Goal: Information Seeking & Learning: Learn about a topic

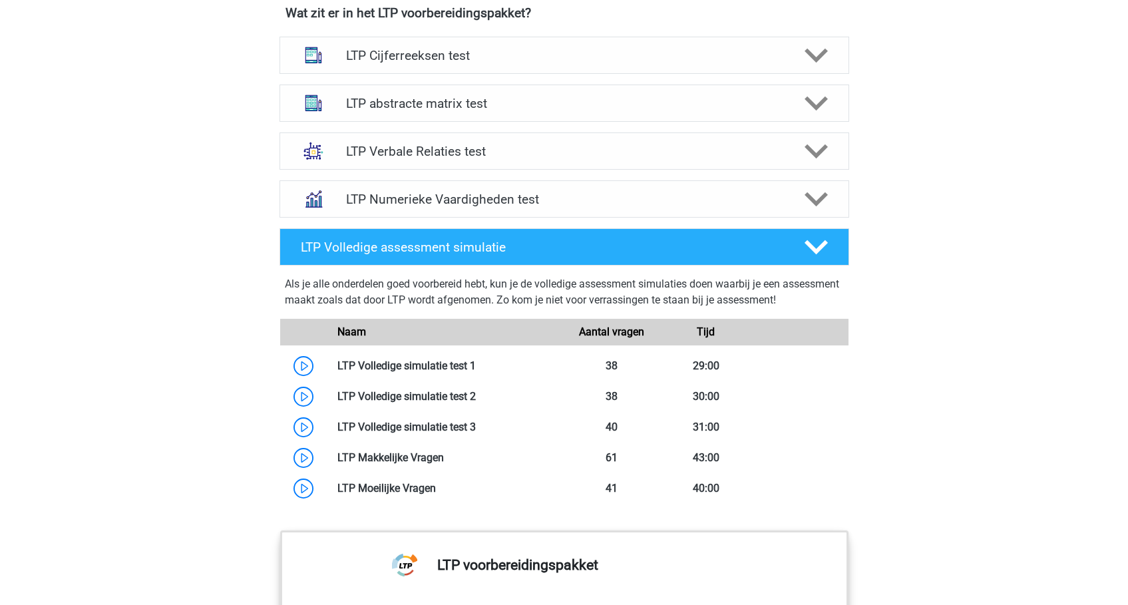
scroll to position [665, 0]
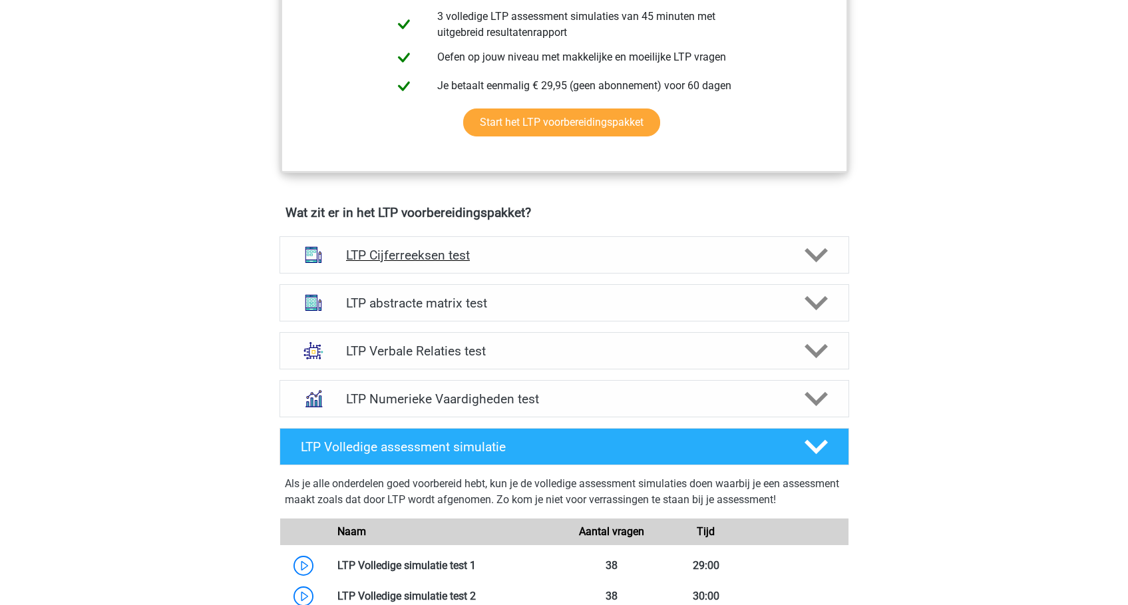
click at [446, 257] on h4 "LTP Cijferreeksen test" at bounding box center [564, 254] width 436 height 15
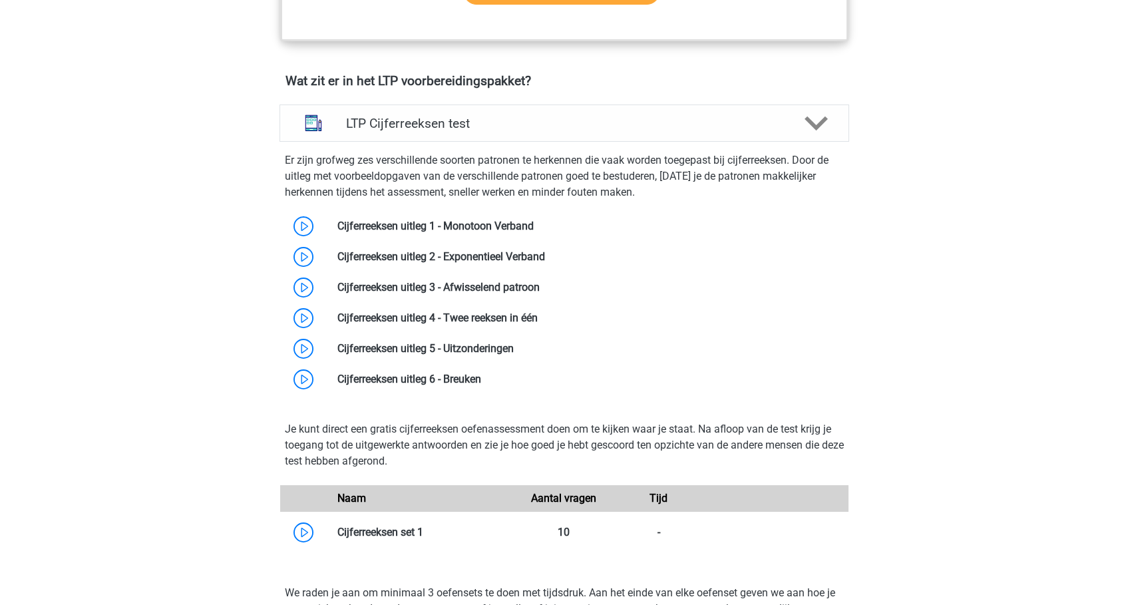
scroll to position [798, 0]
click at [428, 134] on div "LTP Cijferreeksen test" at bounding box center [563, 121] width 569 height 37
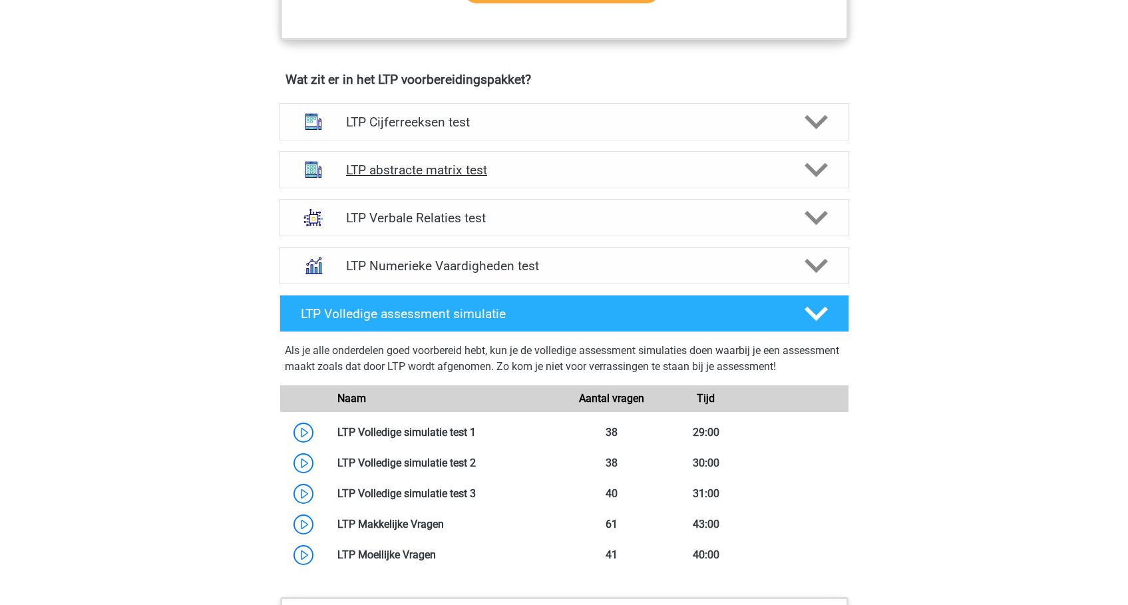
click at [405, 166] on h4 "LTP abstracte matrix test" at bounding box center [564, 169] width 436 height 15
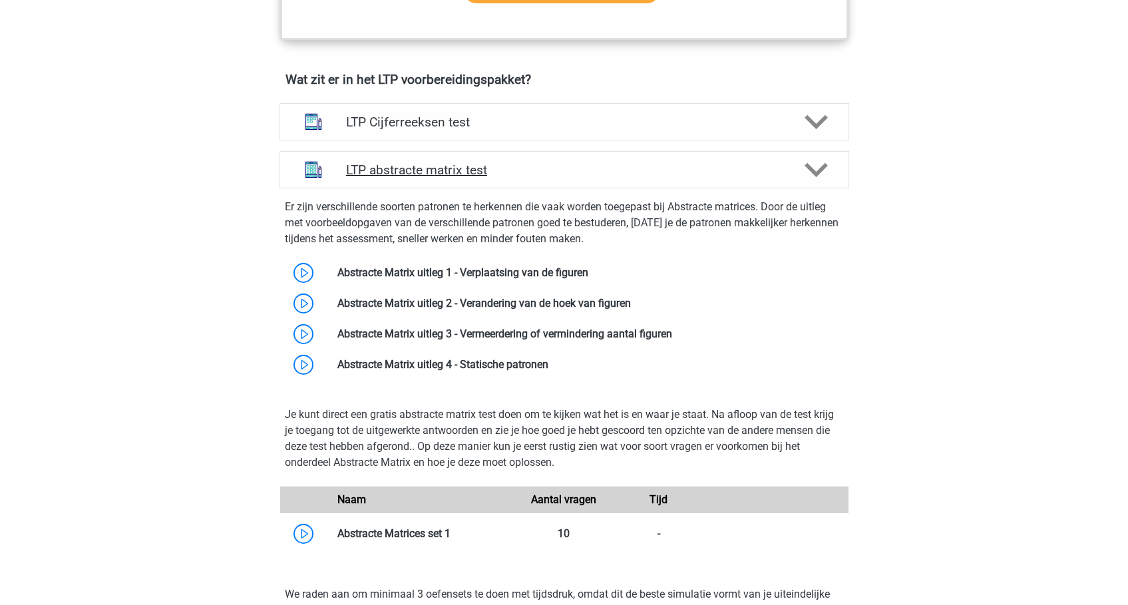
click at [417, 172] on h4 "LTP abstracte matrix test" at bounding box center [564, 169] width 436 height 15
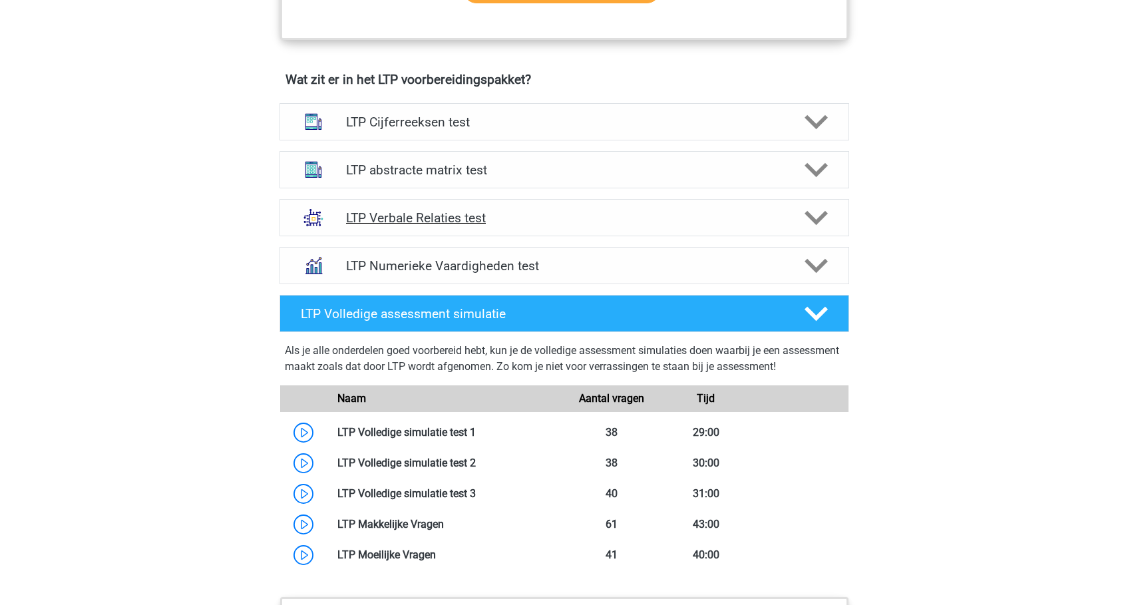
click at [386, 218] on h4 "LTP Verbale Relaties test" at bounding box center [564, 217] width 436 height 15
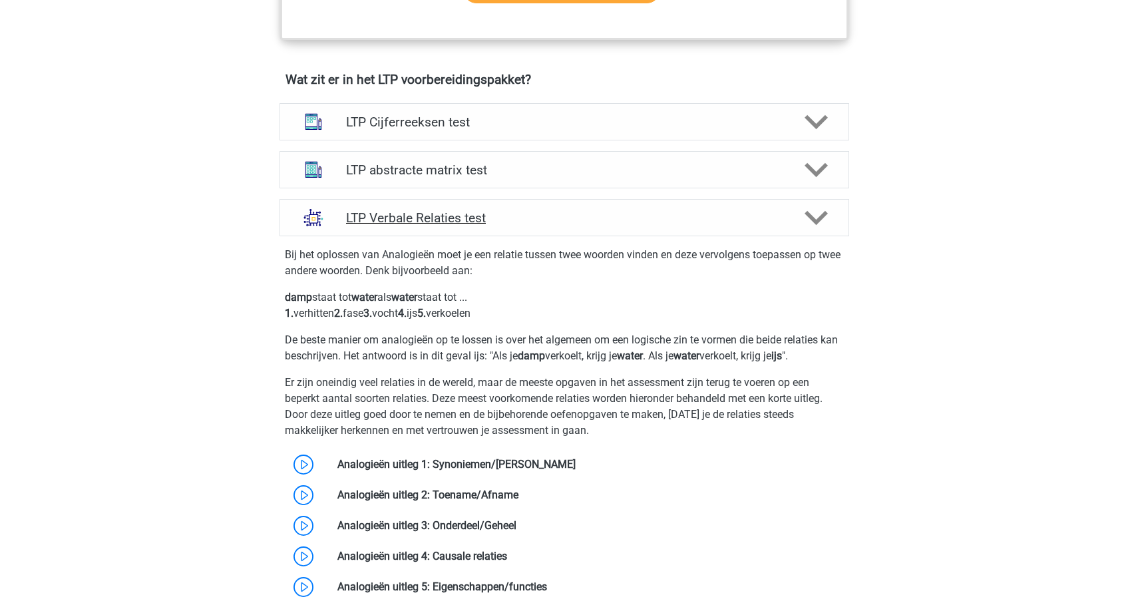
click at [386, 218] on h4 "LTP Verbale Relaties test" at bounding box center [564, 217] width 436 height 15
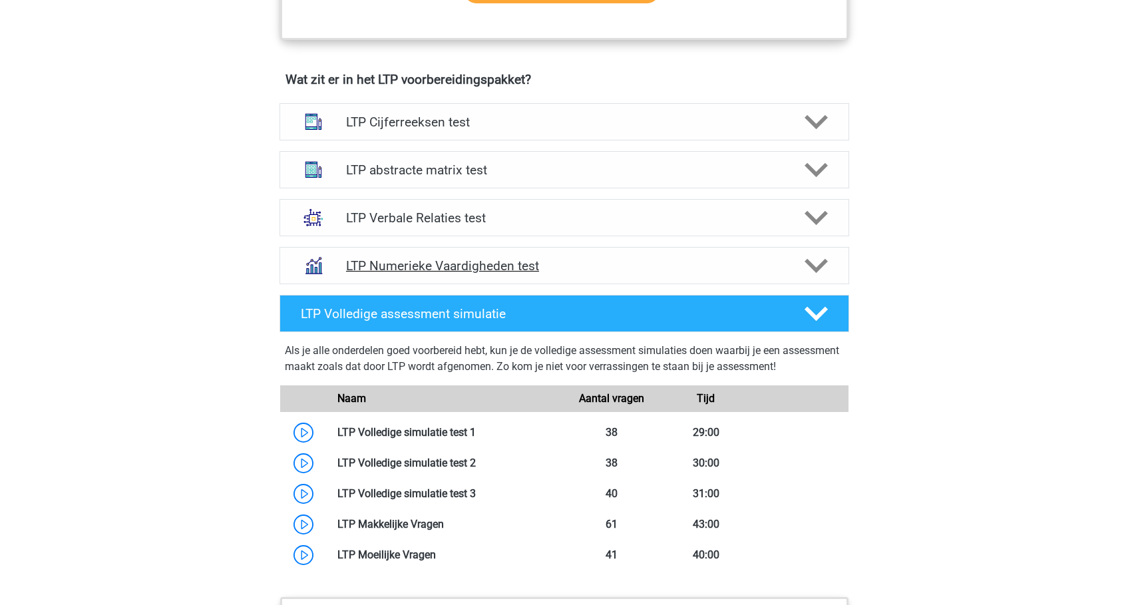
click at [403, 260] on h4 "LTP Numerieke Vaardigheden test" at bounding box center [564, 265] width 436 height 15
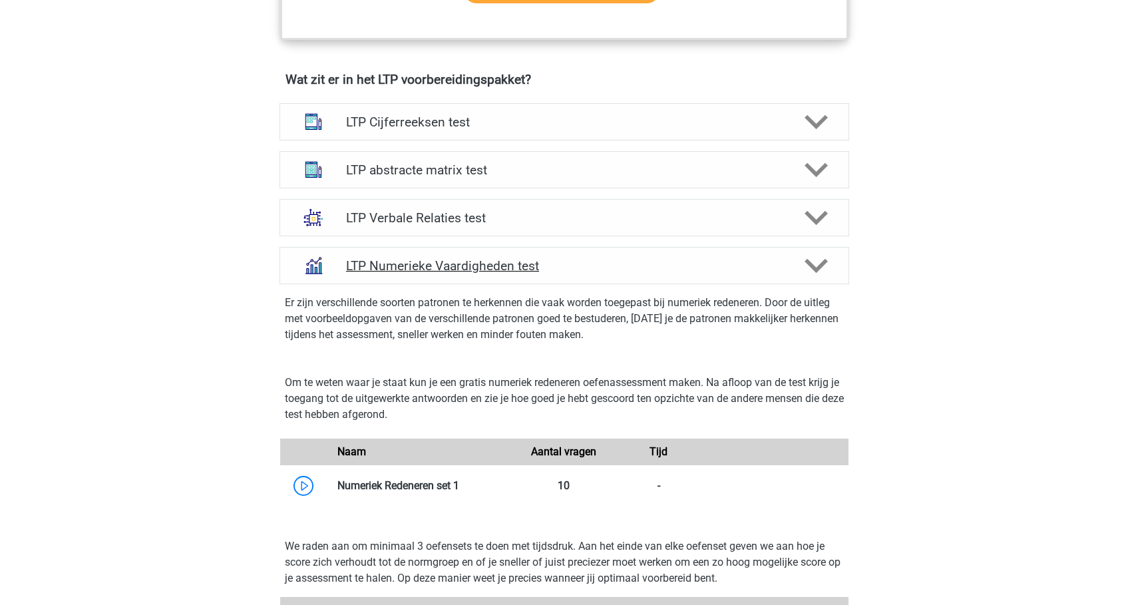
click at [380, 265] on h4 "LTP Numerieke Vaardigheden test" at bounding box center [564, 265] width 436 height 15
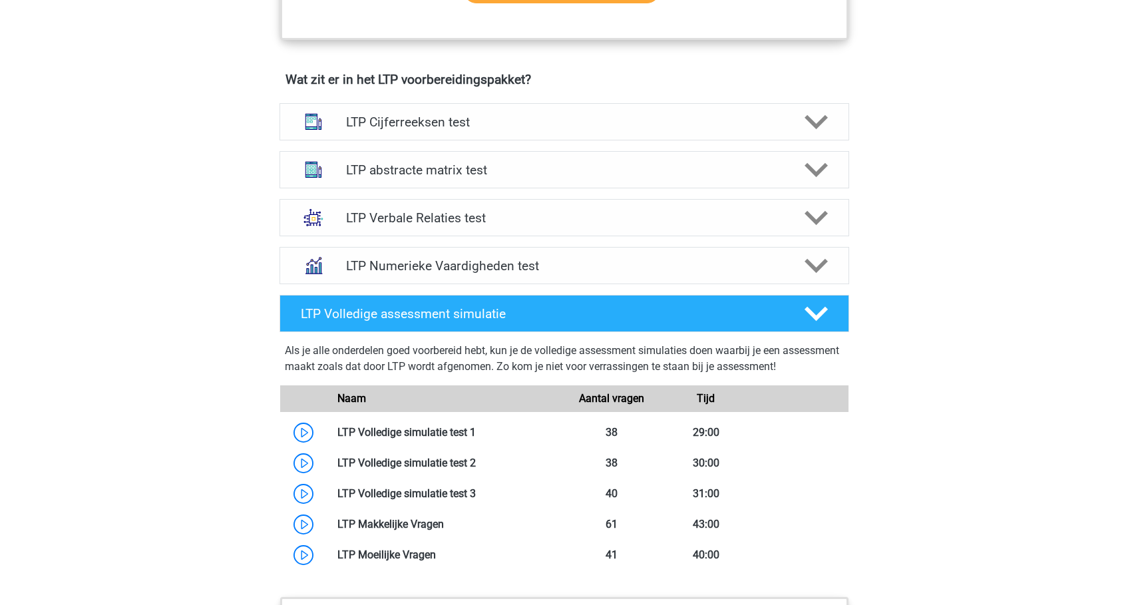
click at [201, 247] on div "Registreer Nederlands" at bounding box center [564, 239] width 1128 height 2075
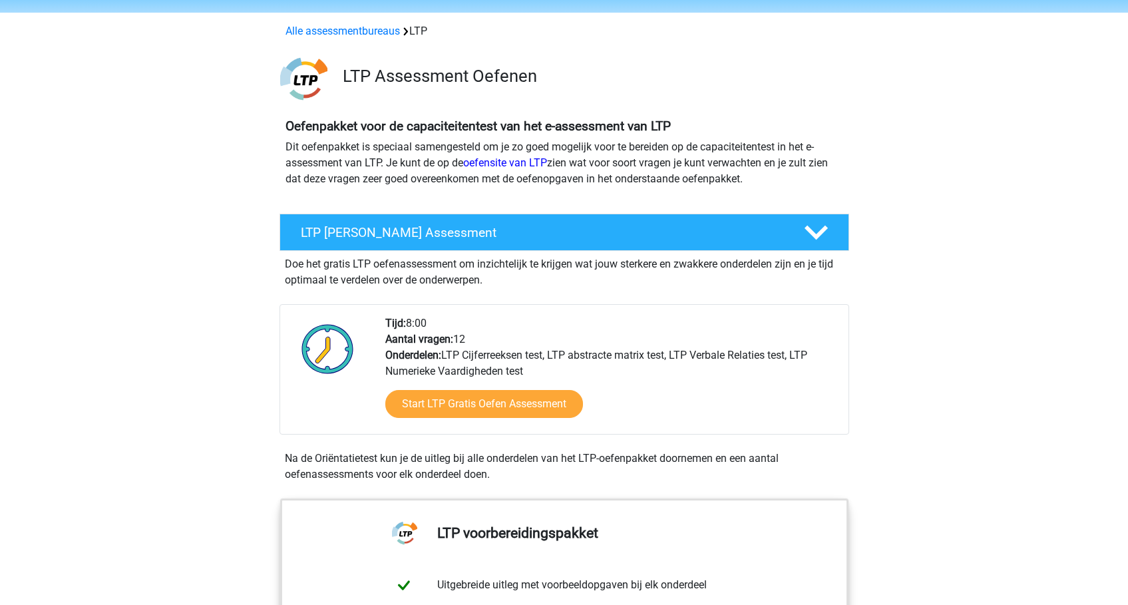
scroll to position [67, 0]
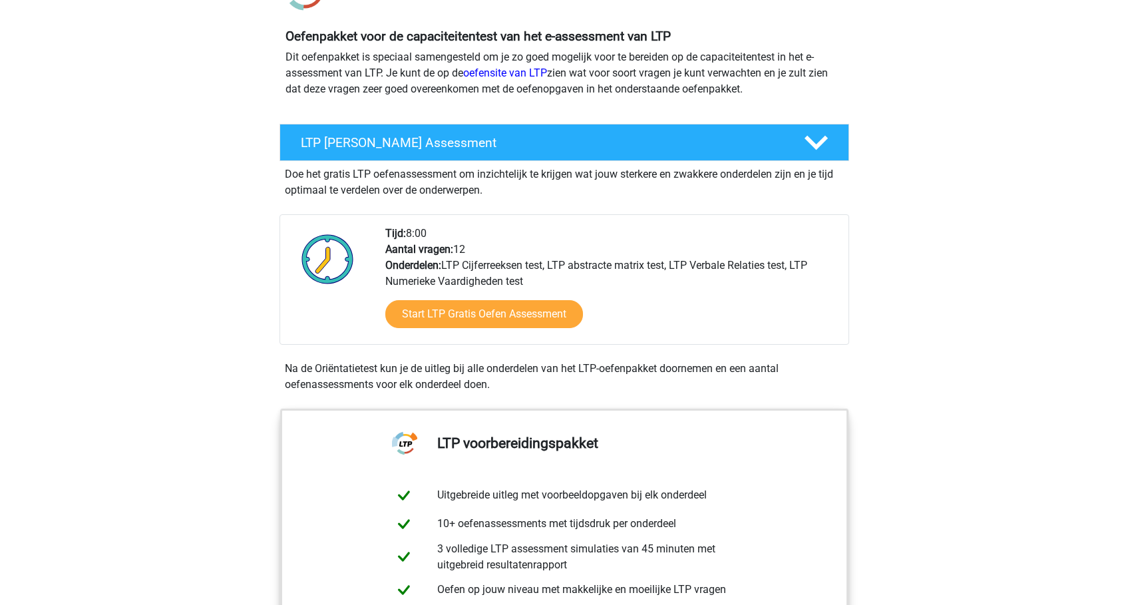
scroll to position [200, 0]
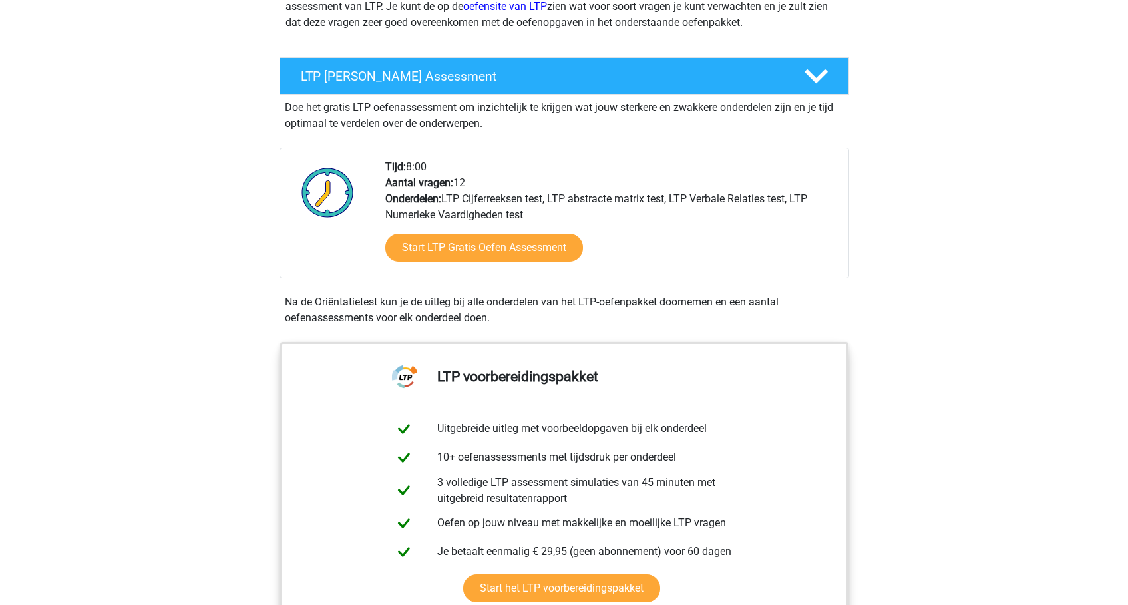
click at [261, 215] on div "LTP [PERSON_NAME] Assessment Doe het gratis LTP oefenassessment om inzichtelijk…" at bounding box center [563, 194] width 621 height 285
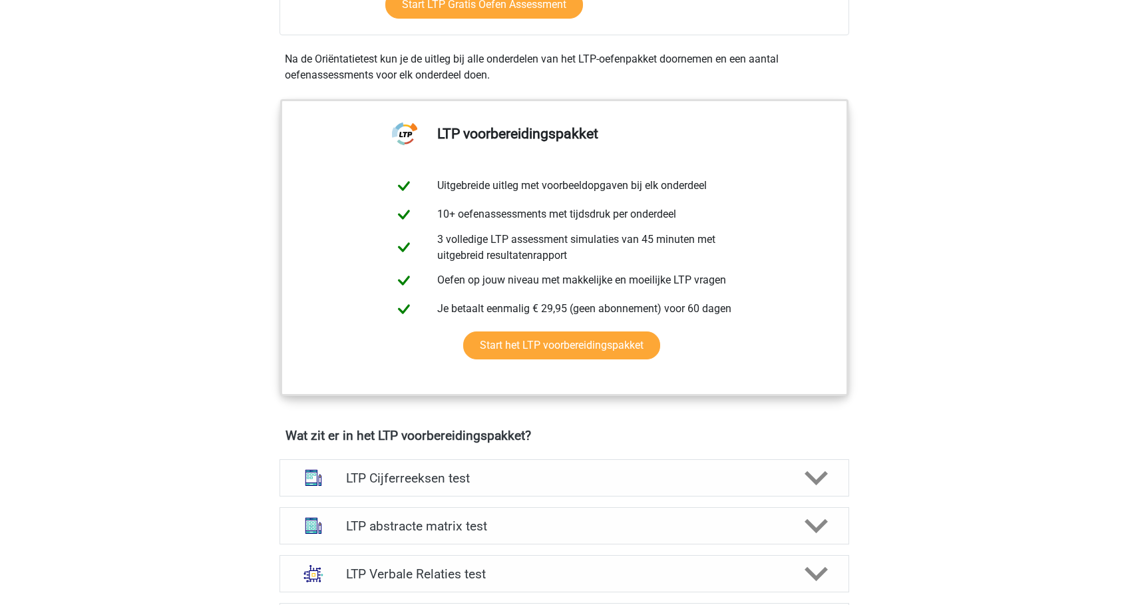
scroll to position [466, 0]
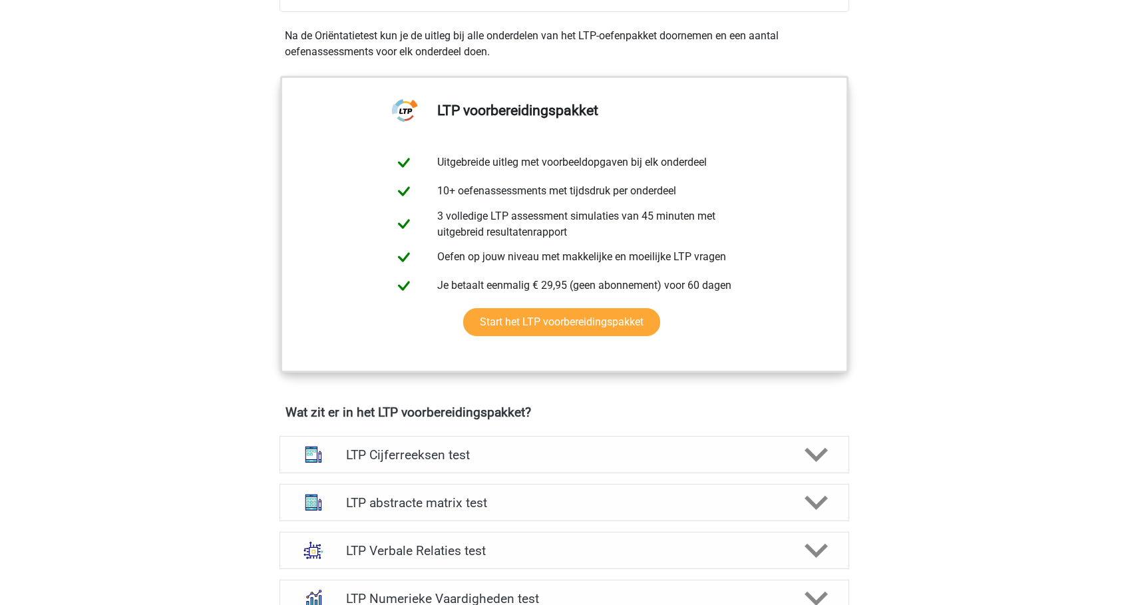
click at [262, 331] on div "LTP voorbereidingspakket Uitgebreide uitleg met voorbeeldopgaven bij elk onderd…" at bounding box center [564, 238] width 632 height 334
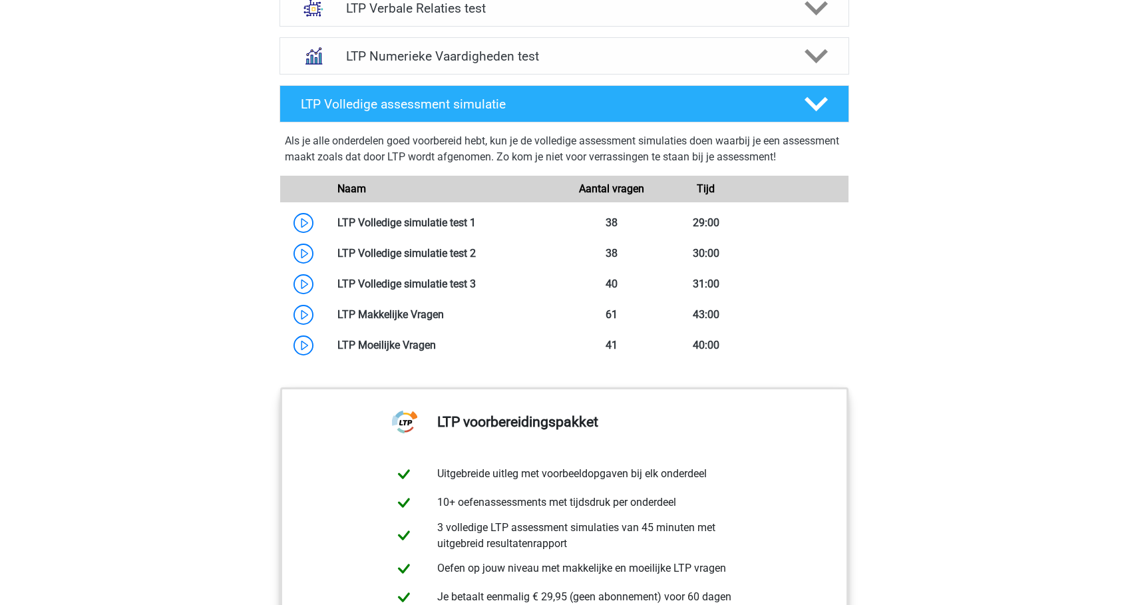
scroll to position [931, 0]
